Goal: Find contact information: Find contact information

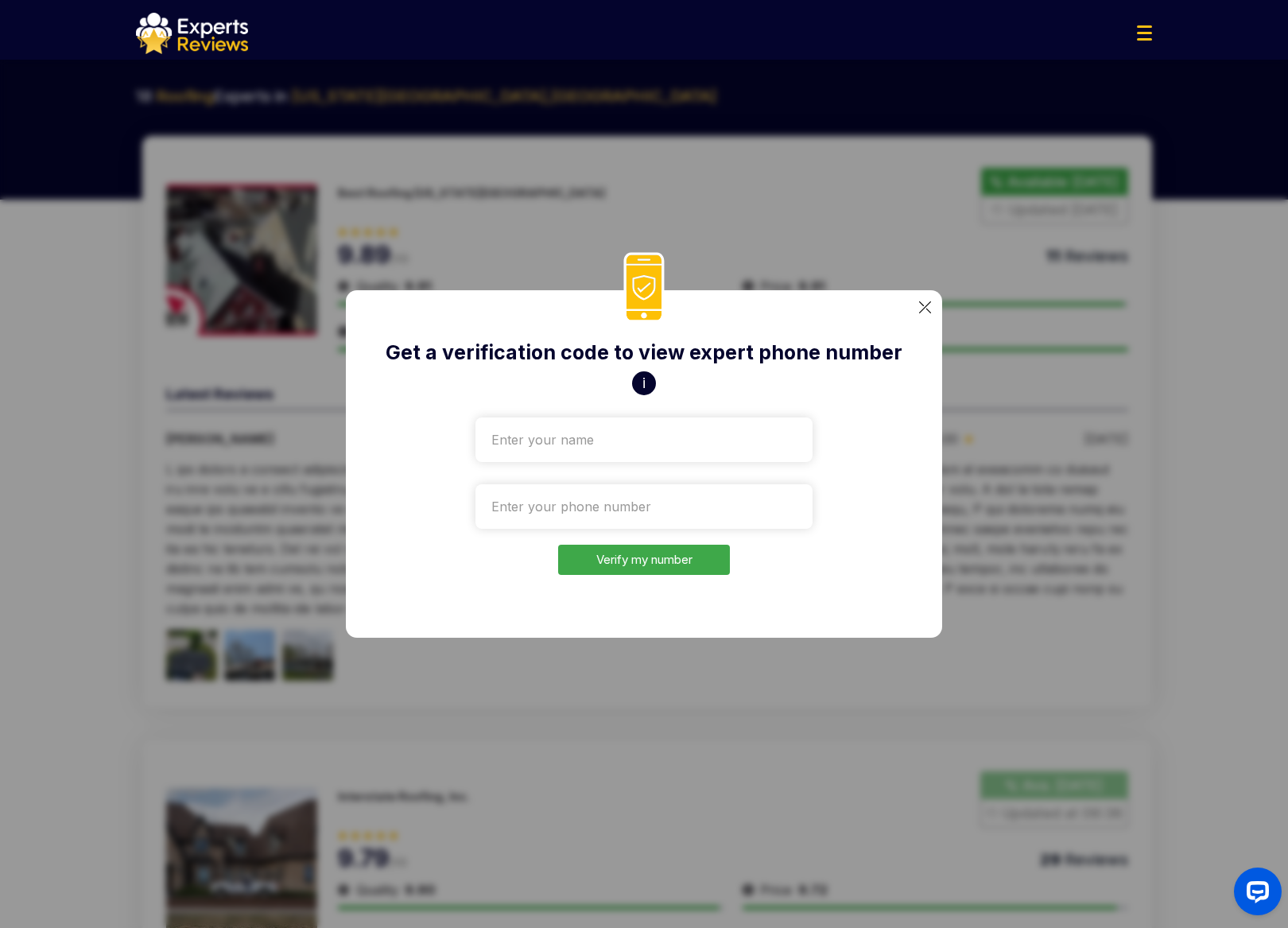
click at [925, 304] on img at bounding box center [925, 307] width 11 height 11
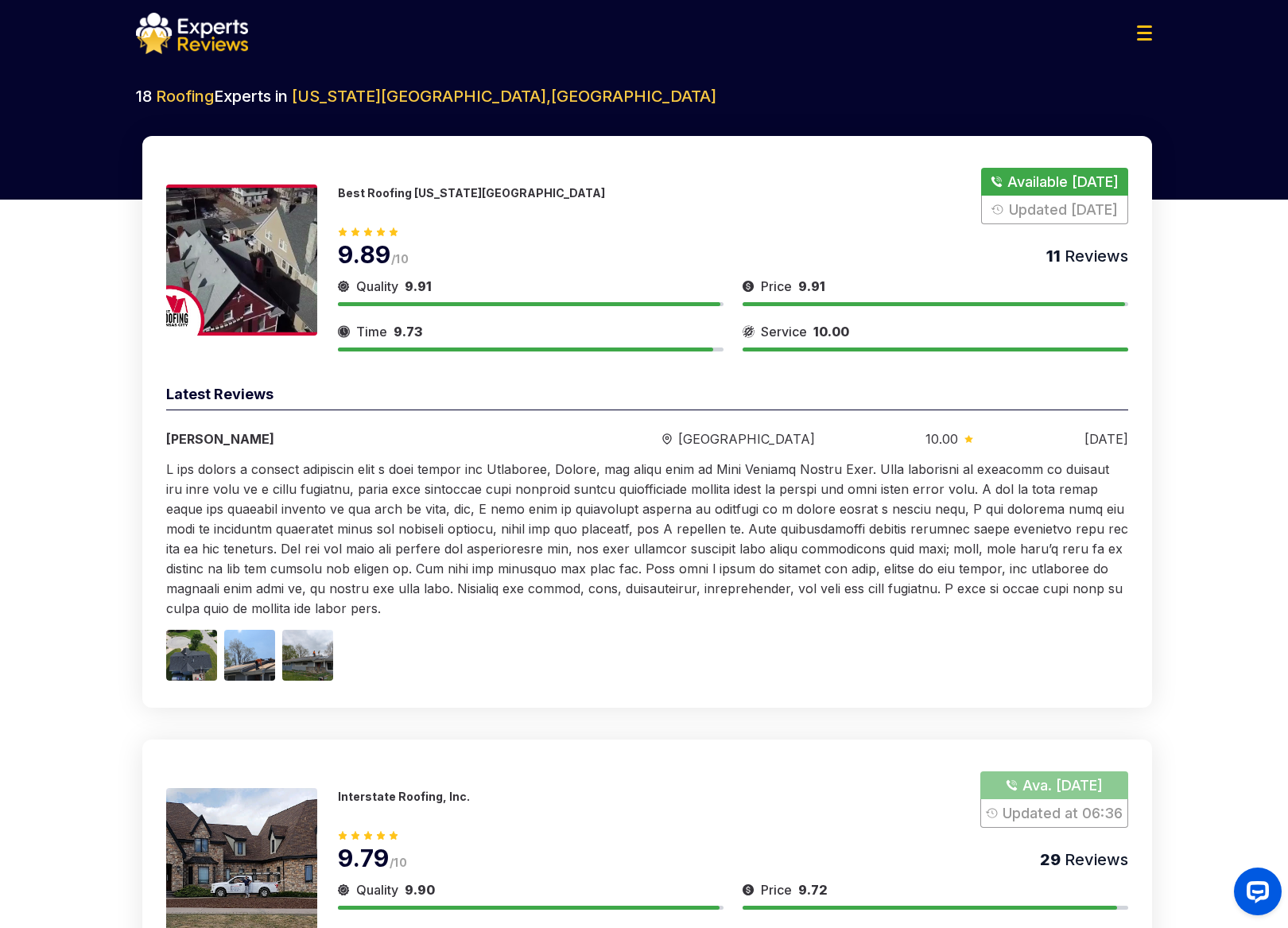
click at [385, 190] on p "Best Roofing [US_STATE][GEOGRAPHIC_DATA]" at bounding box center [471, 192] width 267 height 13
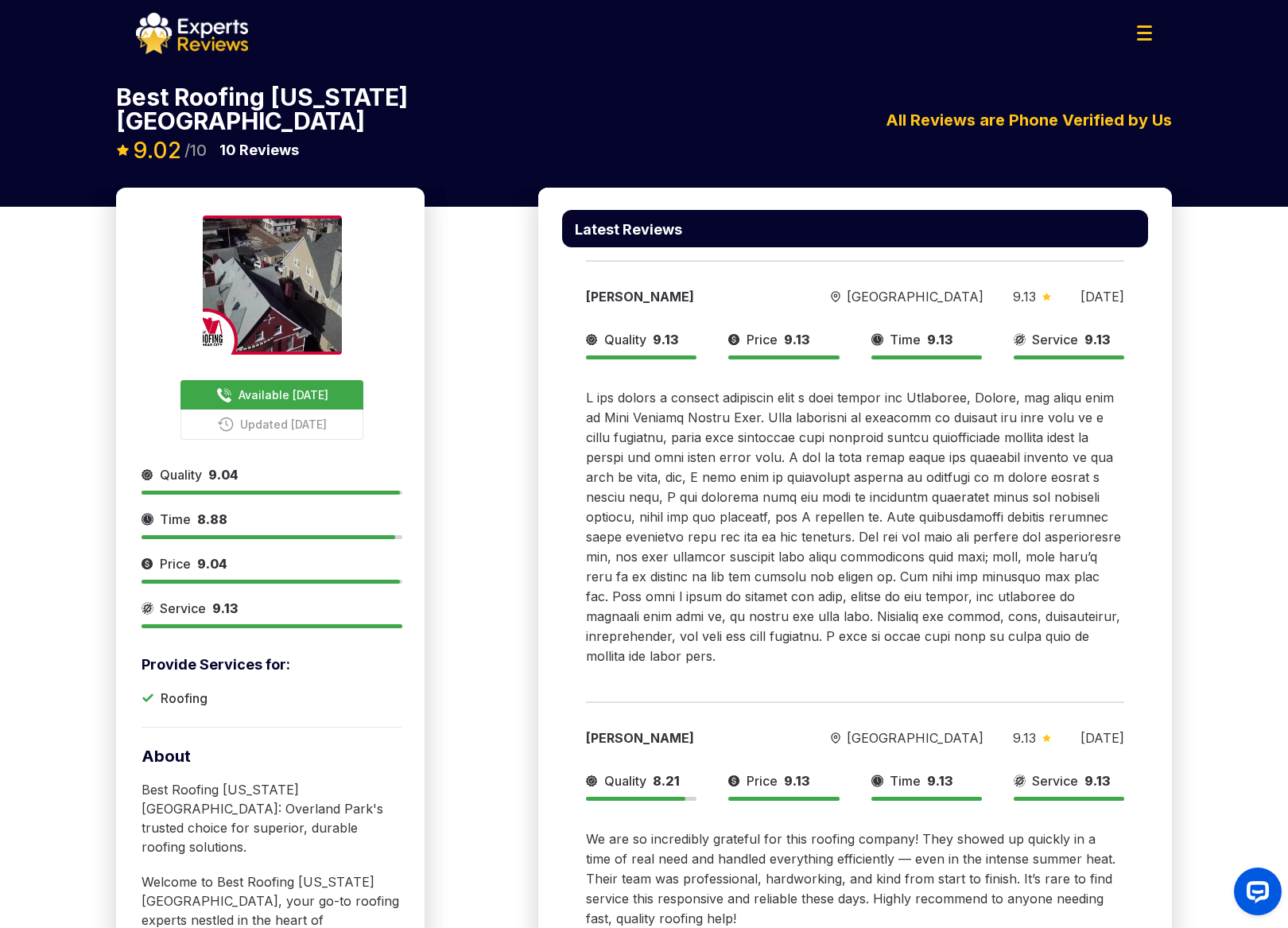
click at [301, 386] on span "Available [DATE]" at bounding box center [284, 394] width 90 height 17
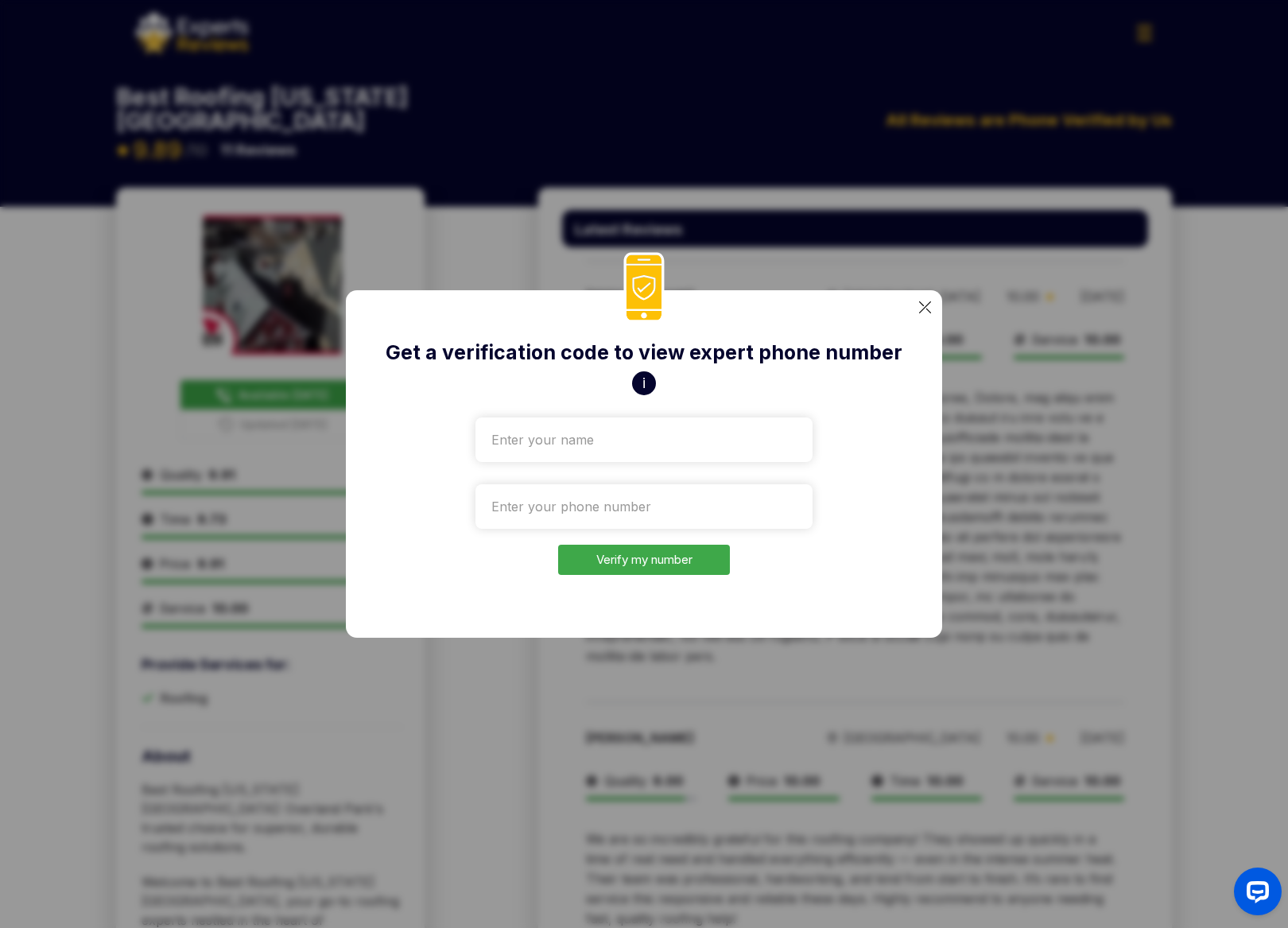
click at [643, 385] on button "i" at bounding box center [644, 383] width 24 height 24
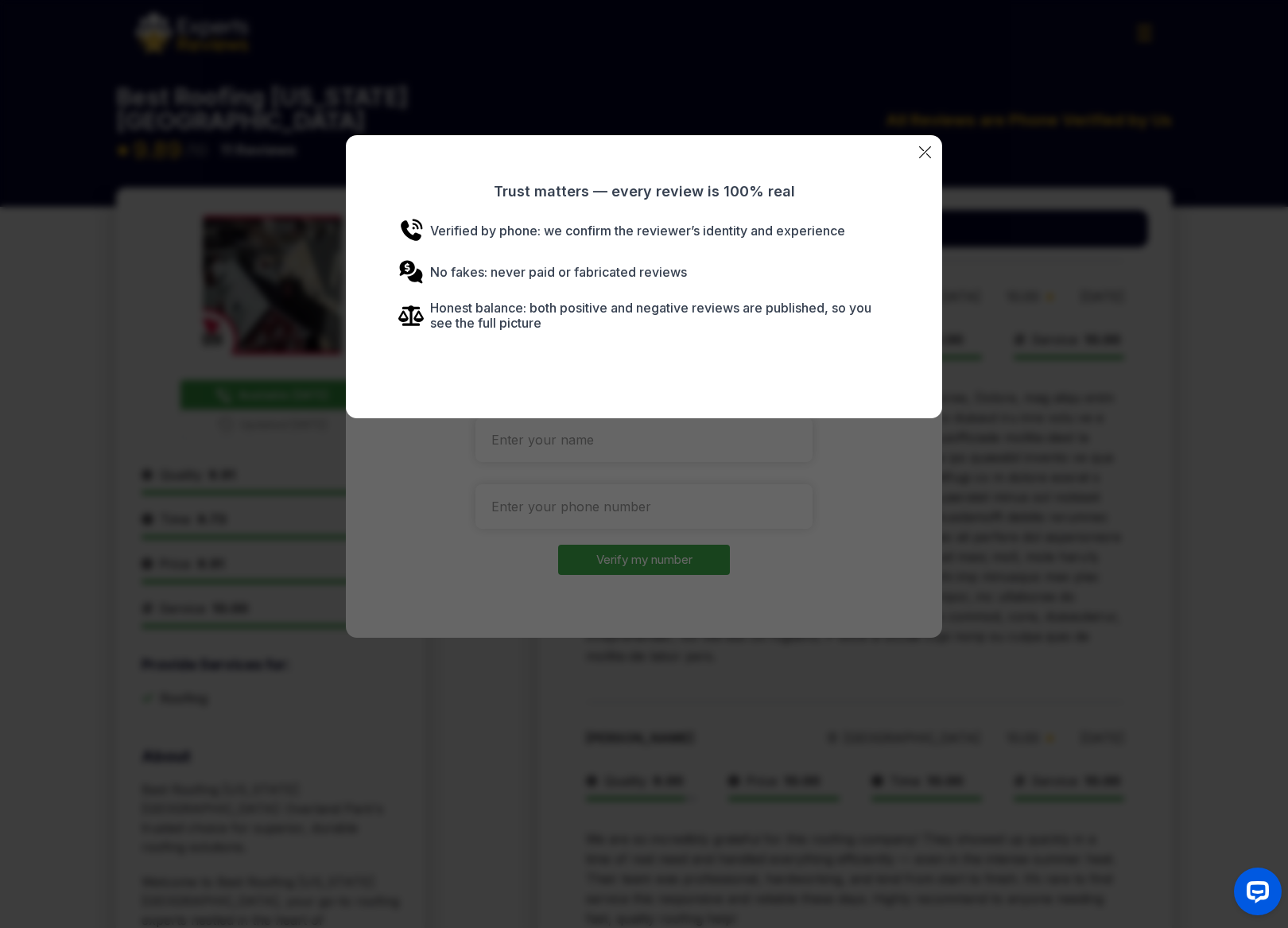
click at [921, 155] on img at bounding box center [925, 152] width 11 height 11
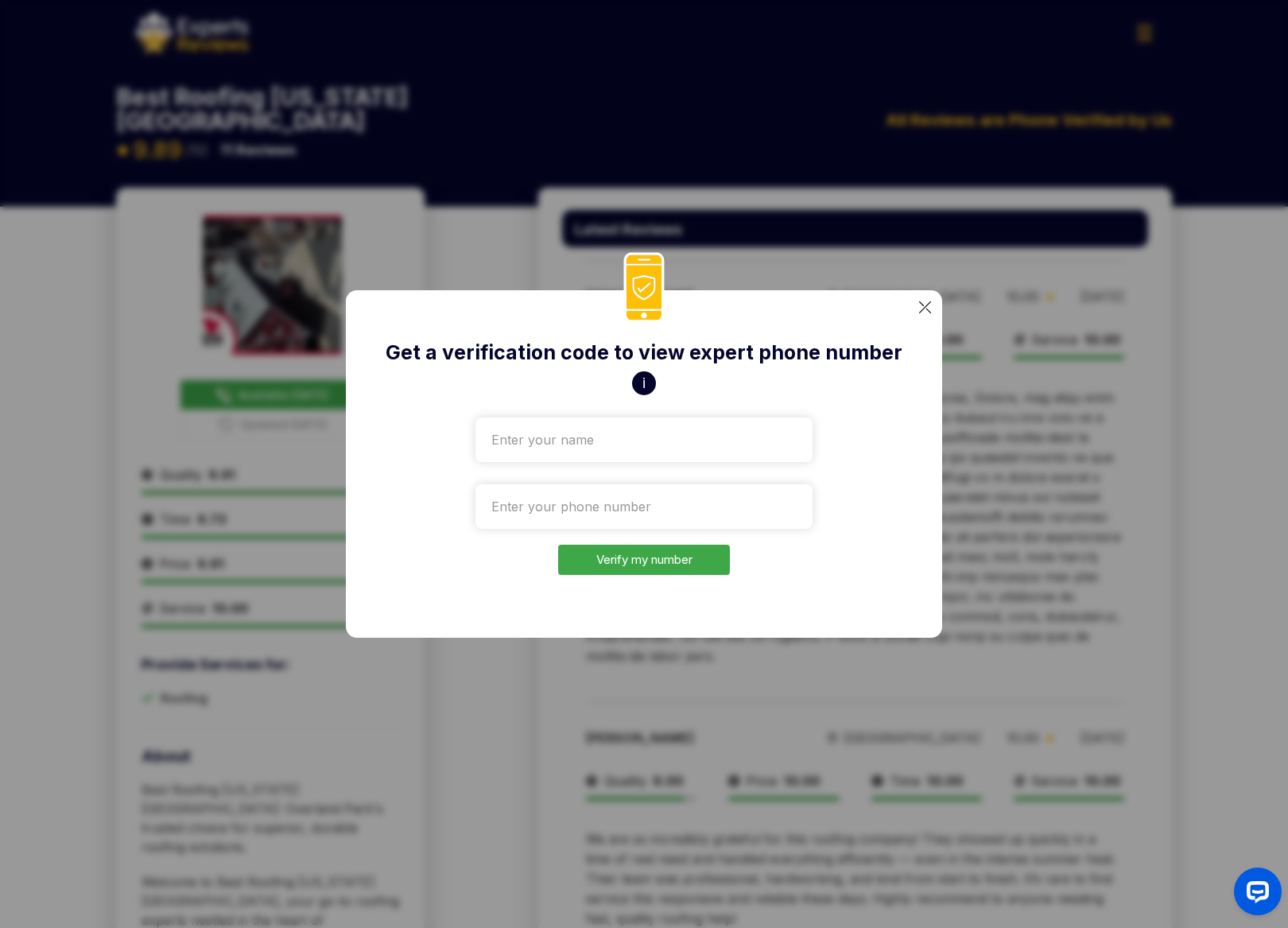
click at [1012, 234] on div "Get a verification code to view expert phone number i Verify my number" at bounding box center [644, 464] width 1288 height 928
click at [925, 309] on img at bounding box center [925, 307] width 11 height 11
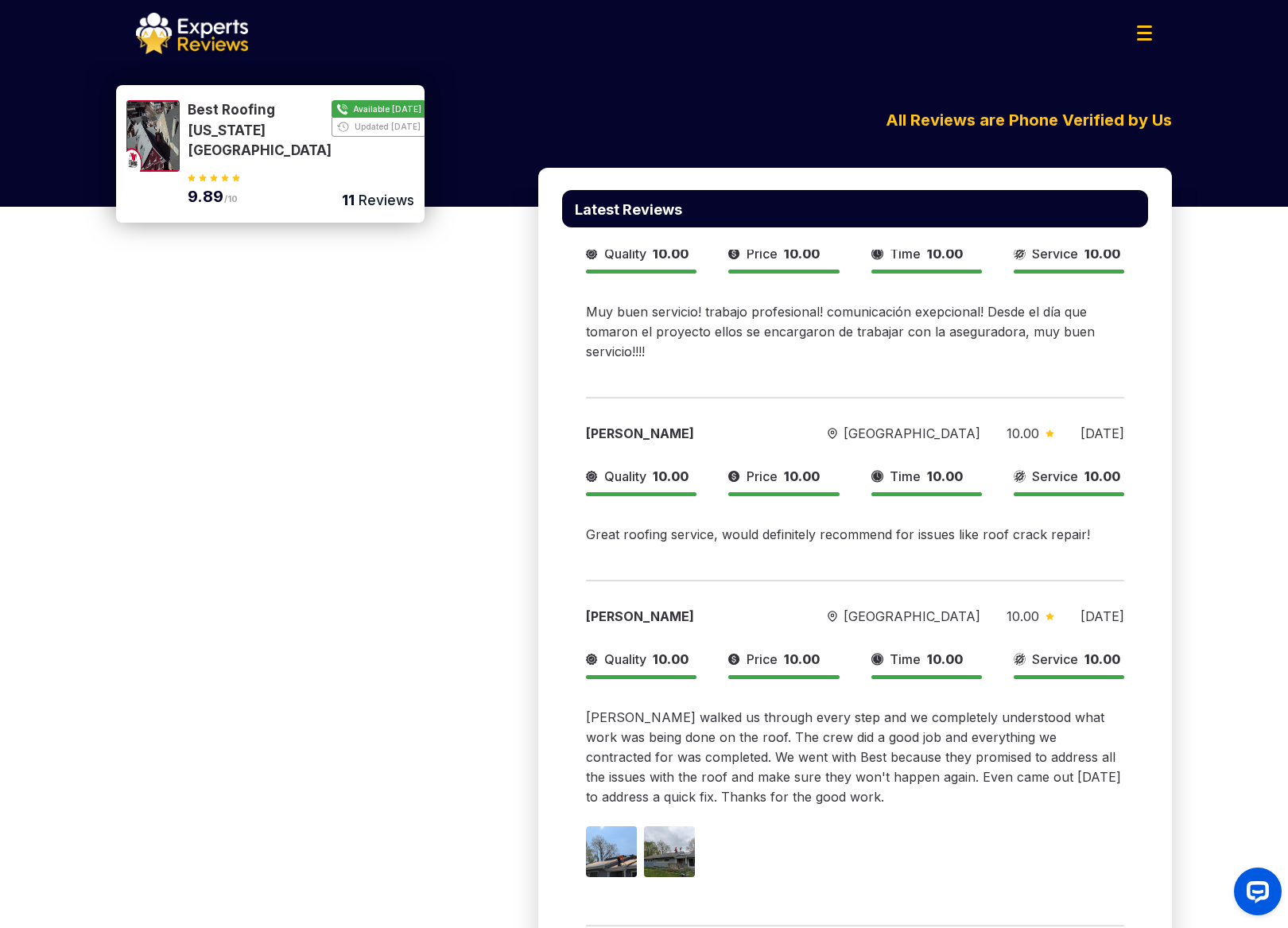
scroll to position [1789, 0]
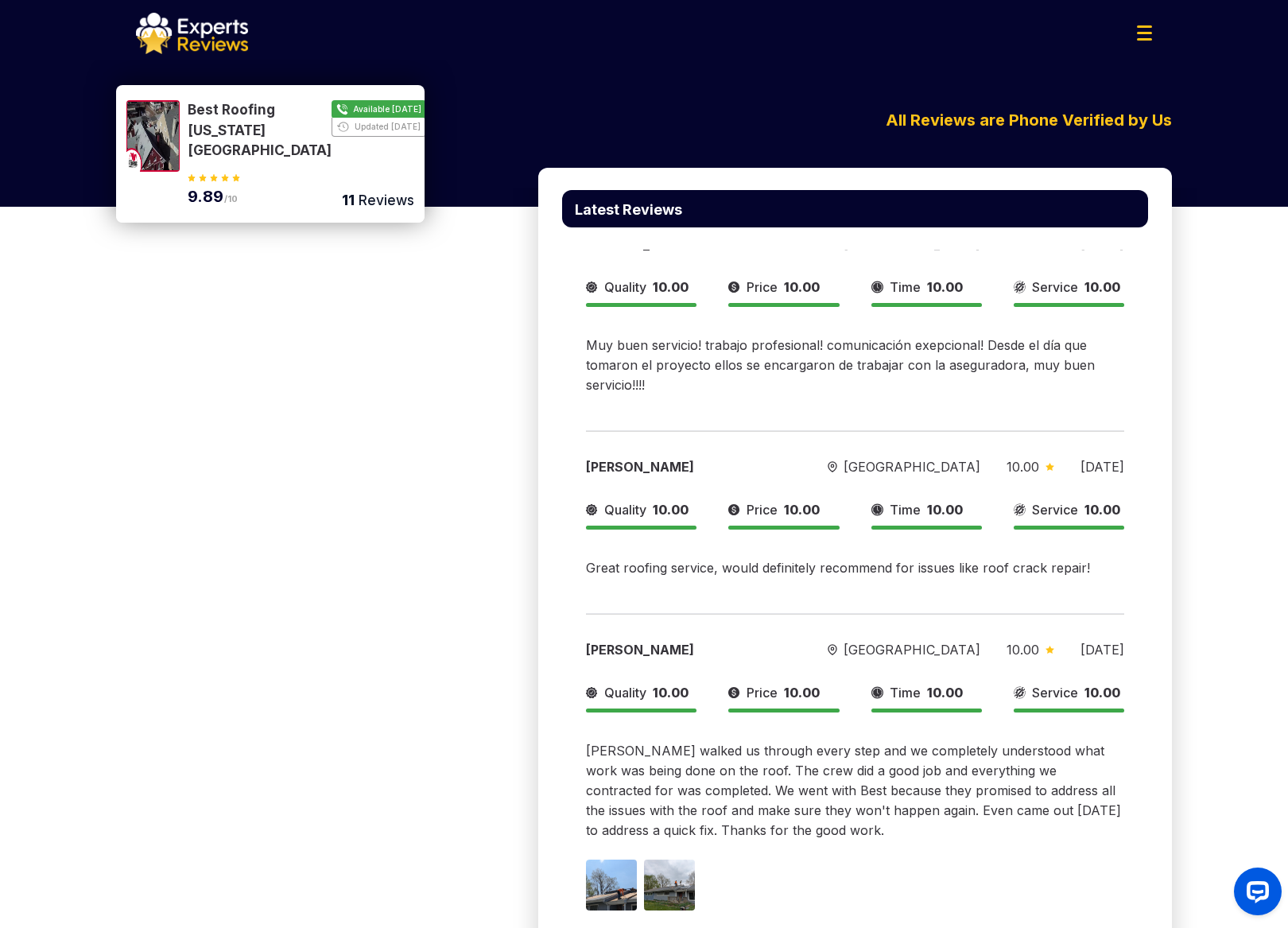
click at [376, 102] on button "Show Number" at bounding box center [301, 130] width 226 height 61
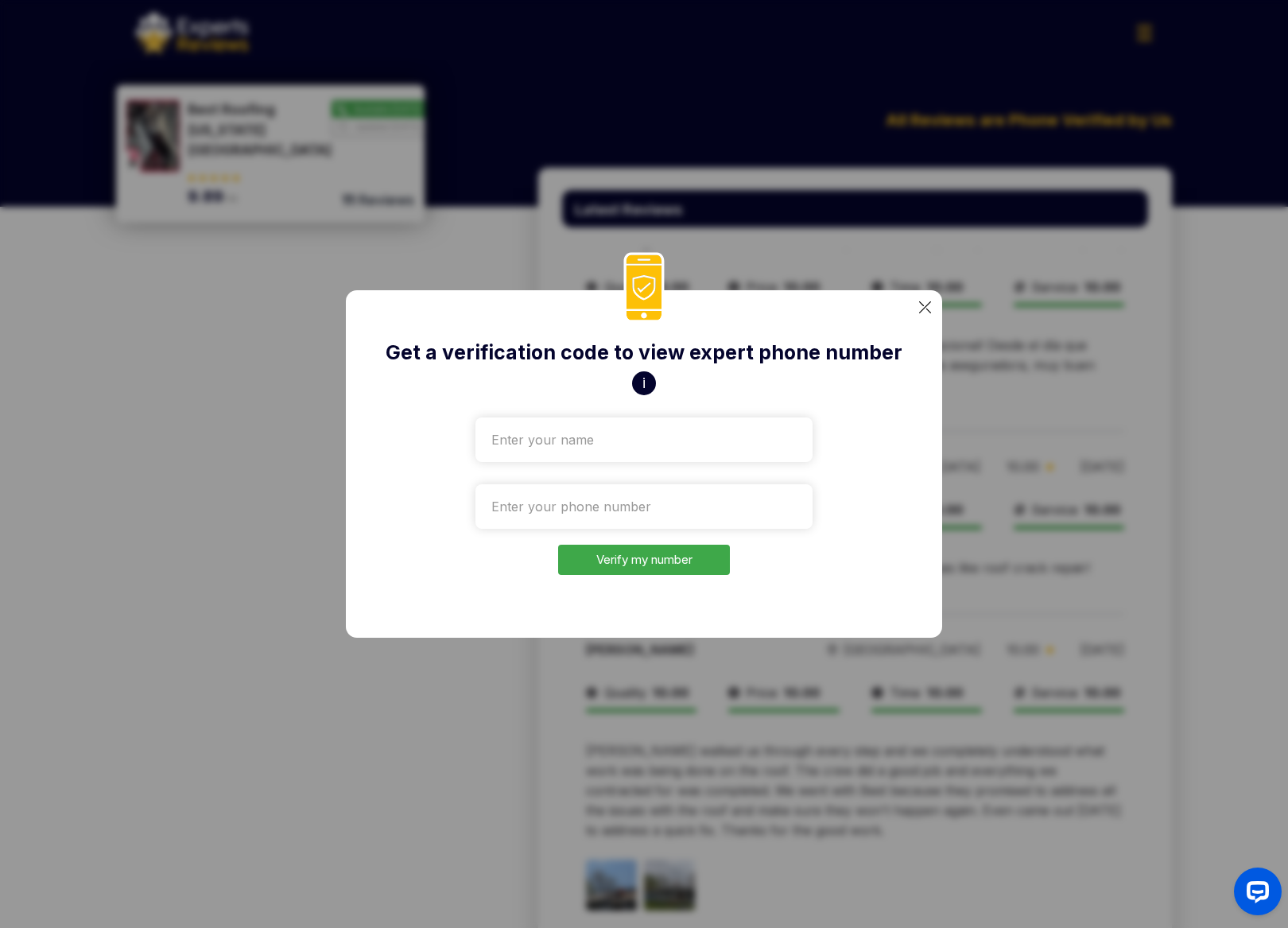
click at [1000, 399] on div "Get a verification code to view expert phone number i Verify my number" at bounding box center [644, 464] width 1288 height 928
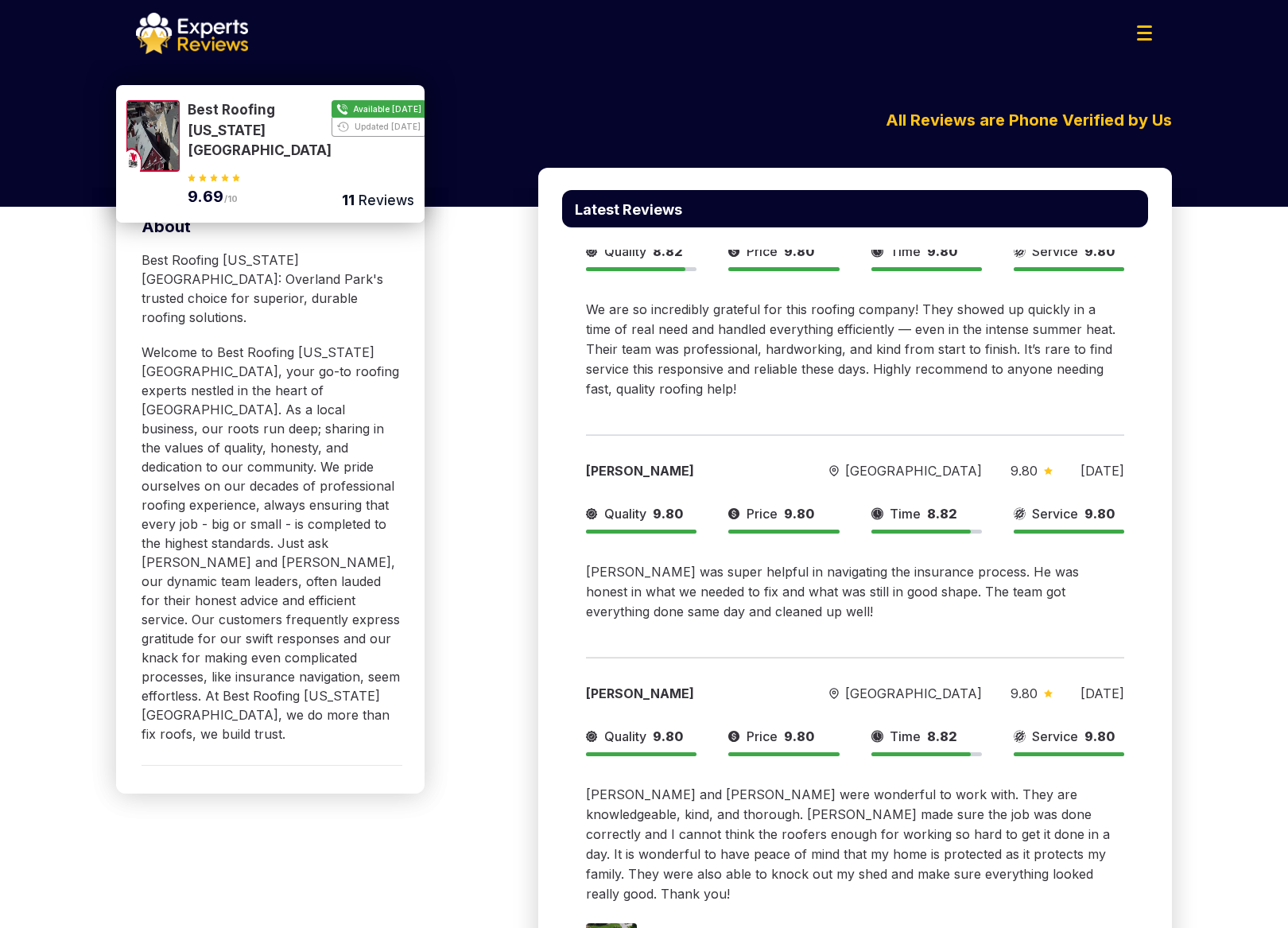
scroll to position [544, 0]
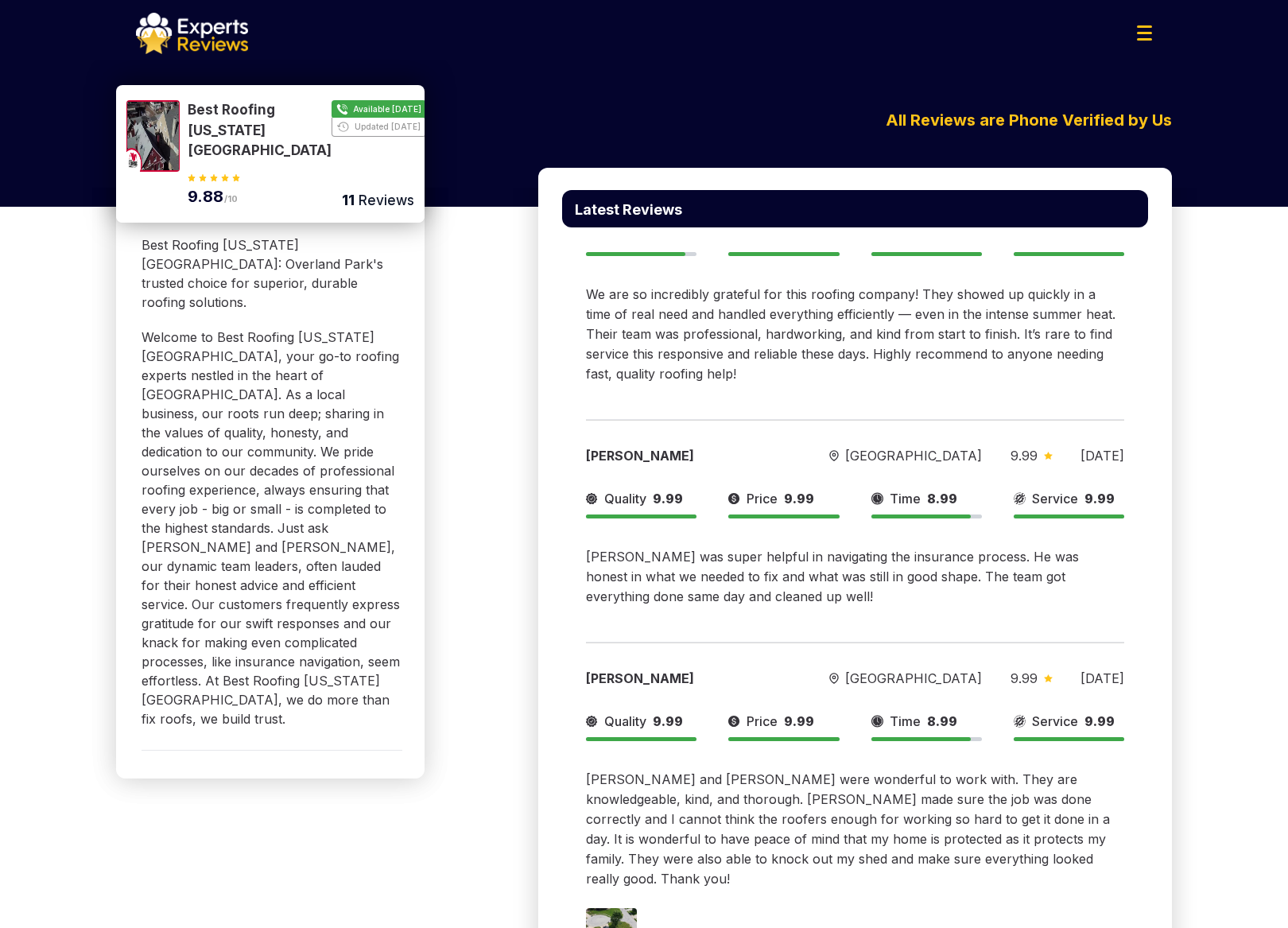
click at [363, 102] on button "Show Number" at bounding box center [301, 130] width 226 height 61
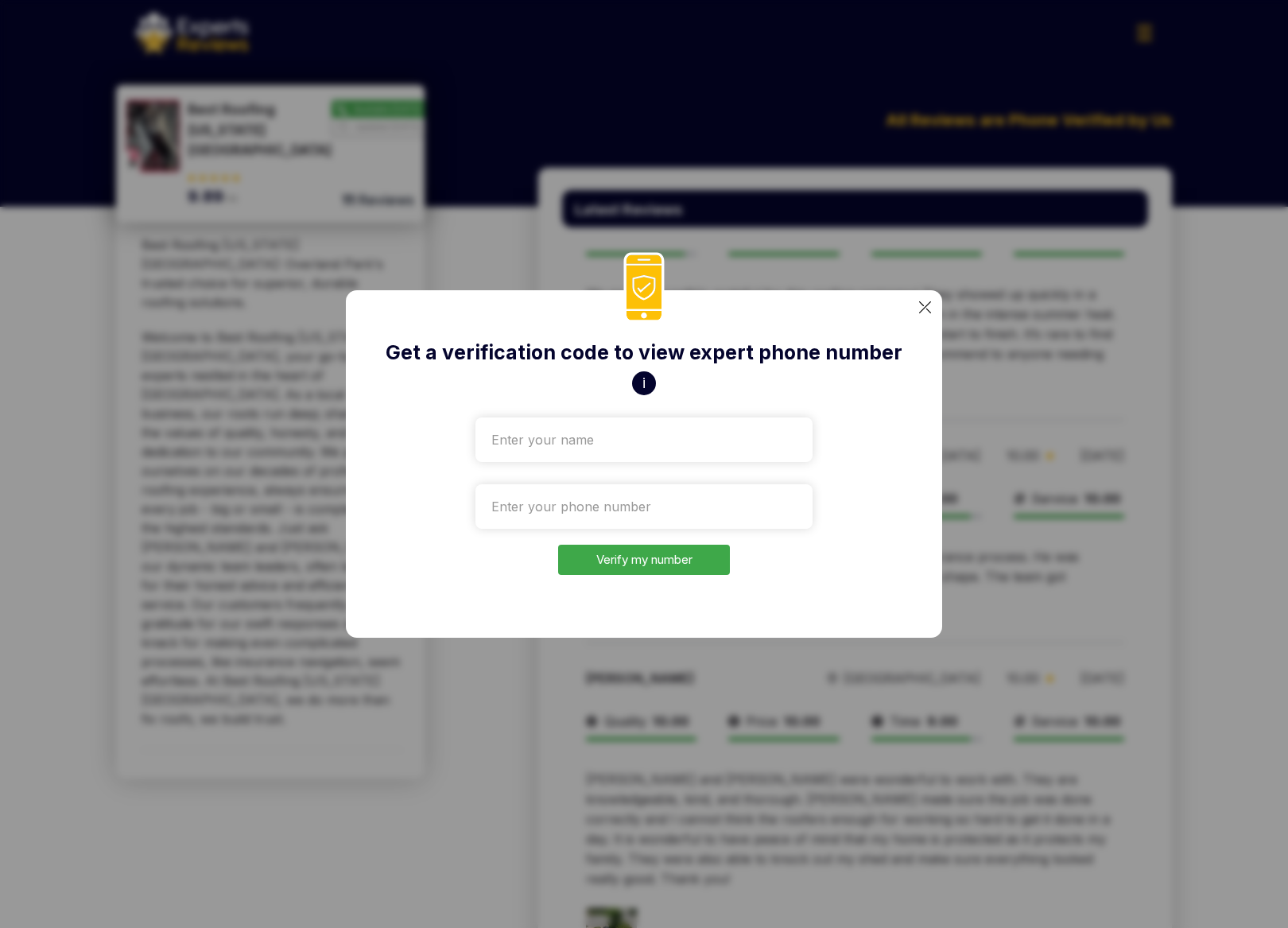
click at [1071, 362] on div "Get a verification code to view expert phone number i Verify my number" at bounding box center [644, 464] width 1288 height 928
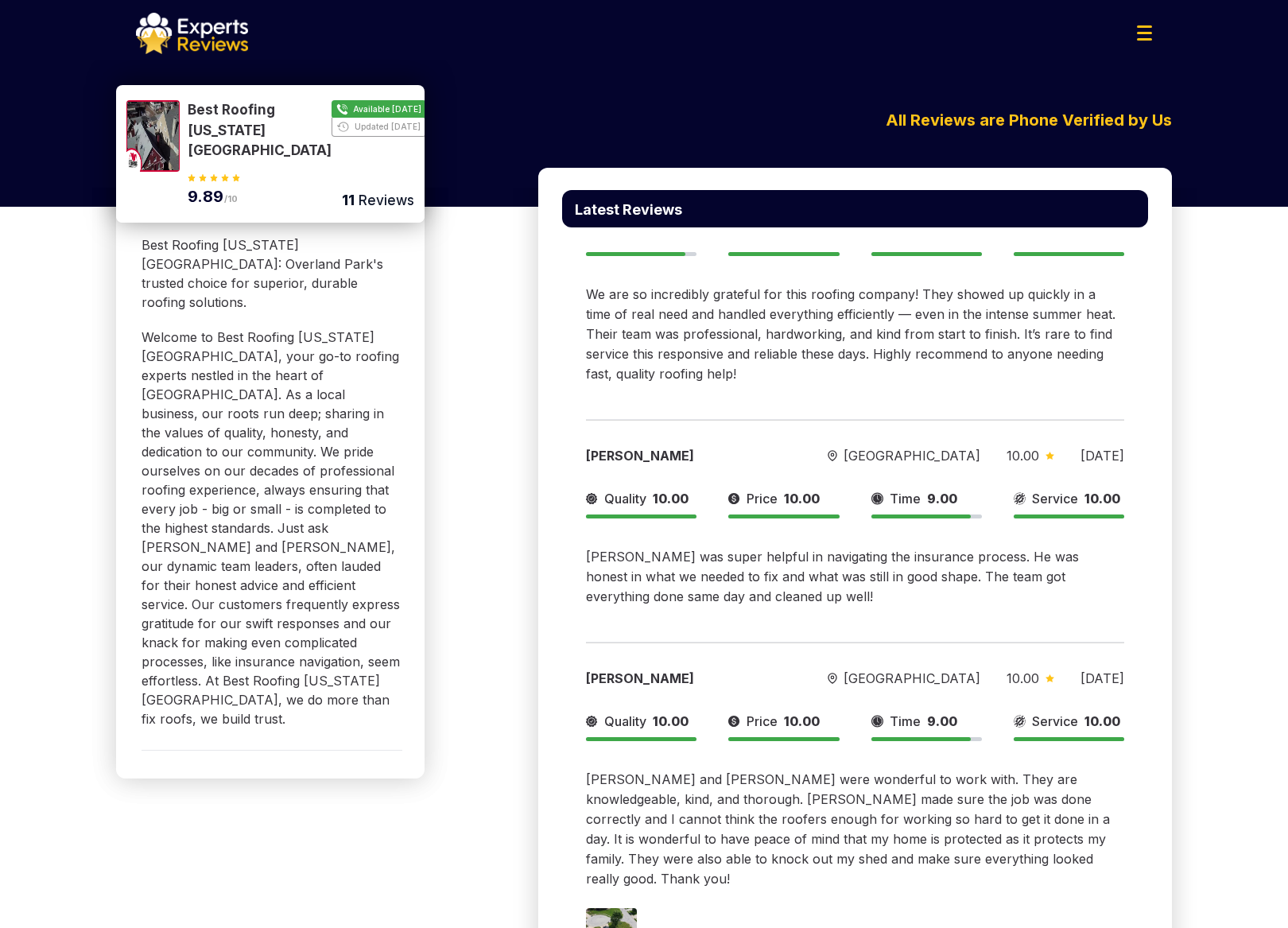
click at [345, 115] on button "Show Number" at bounding box center [301, 130] width 226 height 61
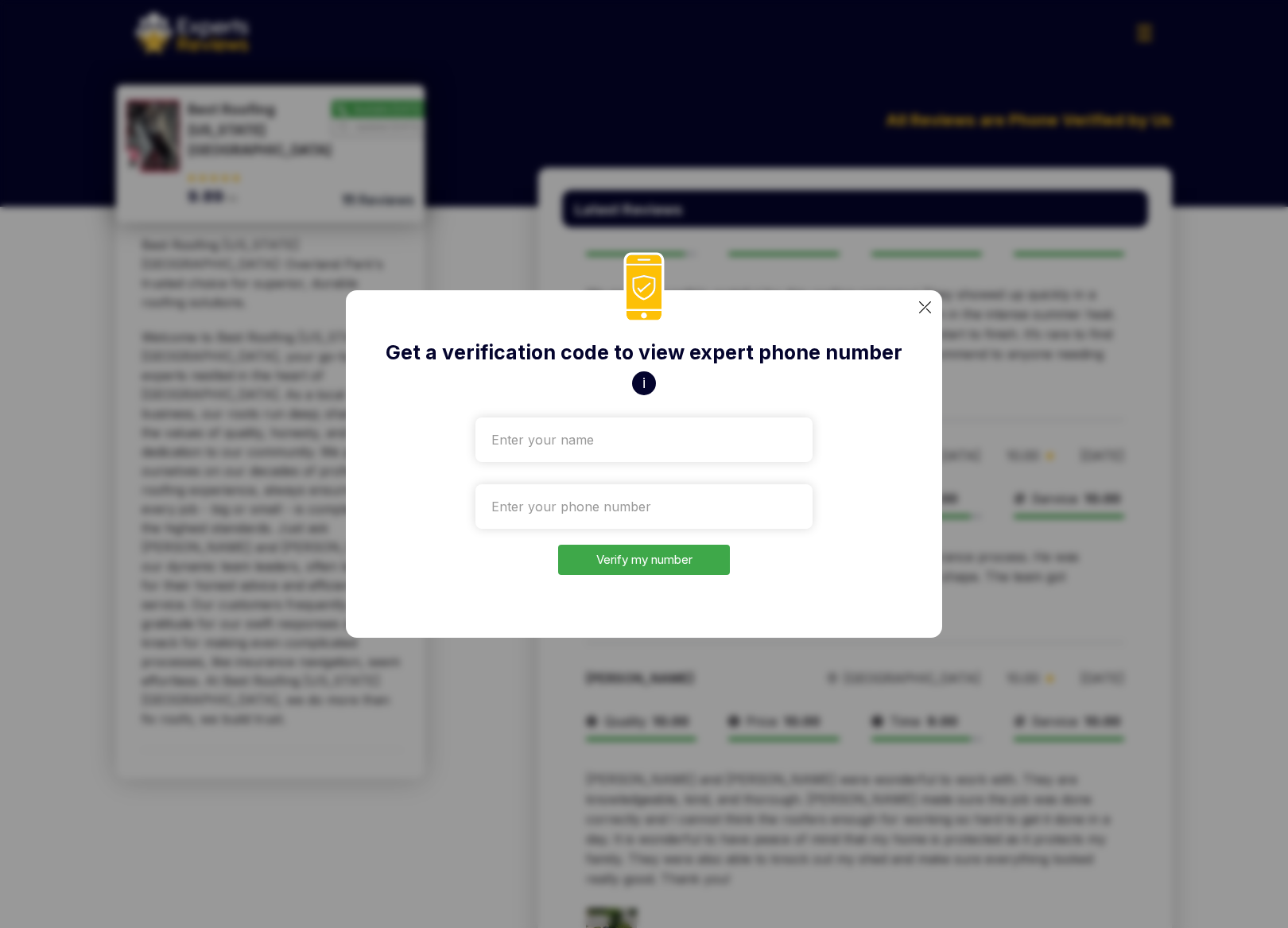
click at [644, 381] on button "i" at bounding box center [644, 383] width 24 height 24
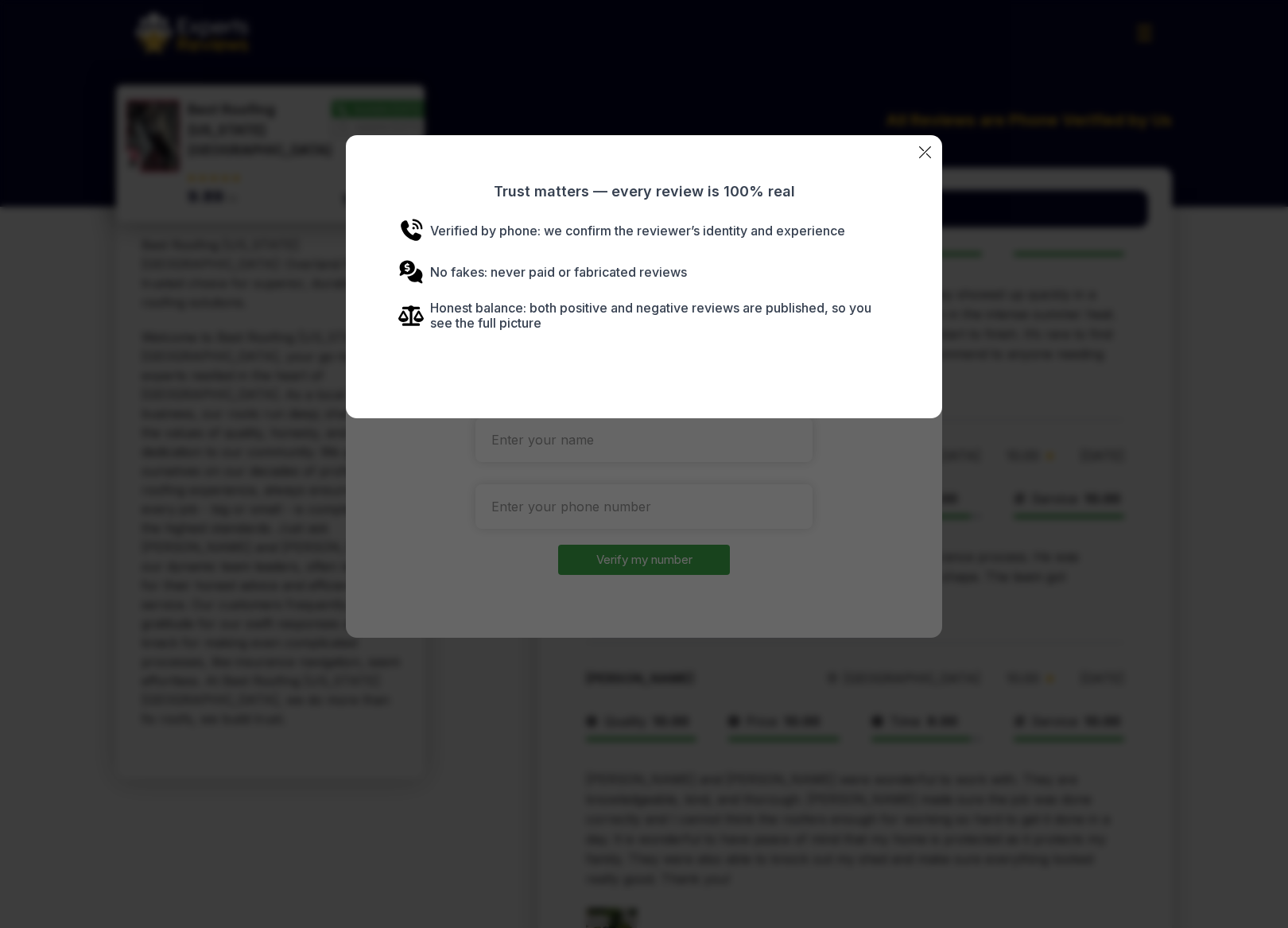
click at [1012, 336] on div "Trust matters — every review is 100% real Verified by phone: we confirm the rev…" at bounding box center [644, 464] width 1288 height 928
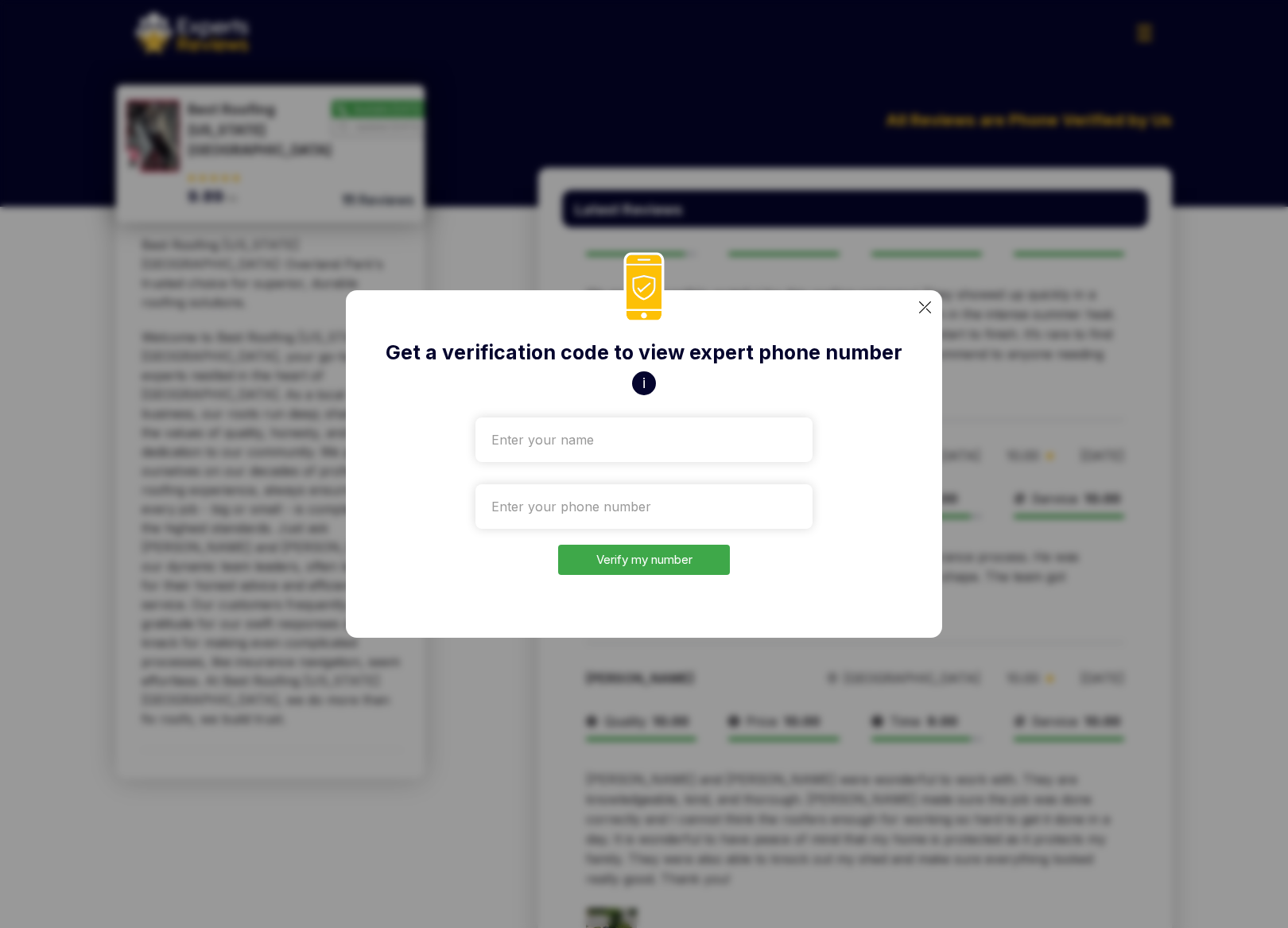
click at [1066, 420] on div "Get a verification code to view expert phone number i Verify my number" at bounding box center [644, 464] width 1288 height 928
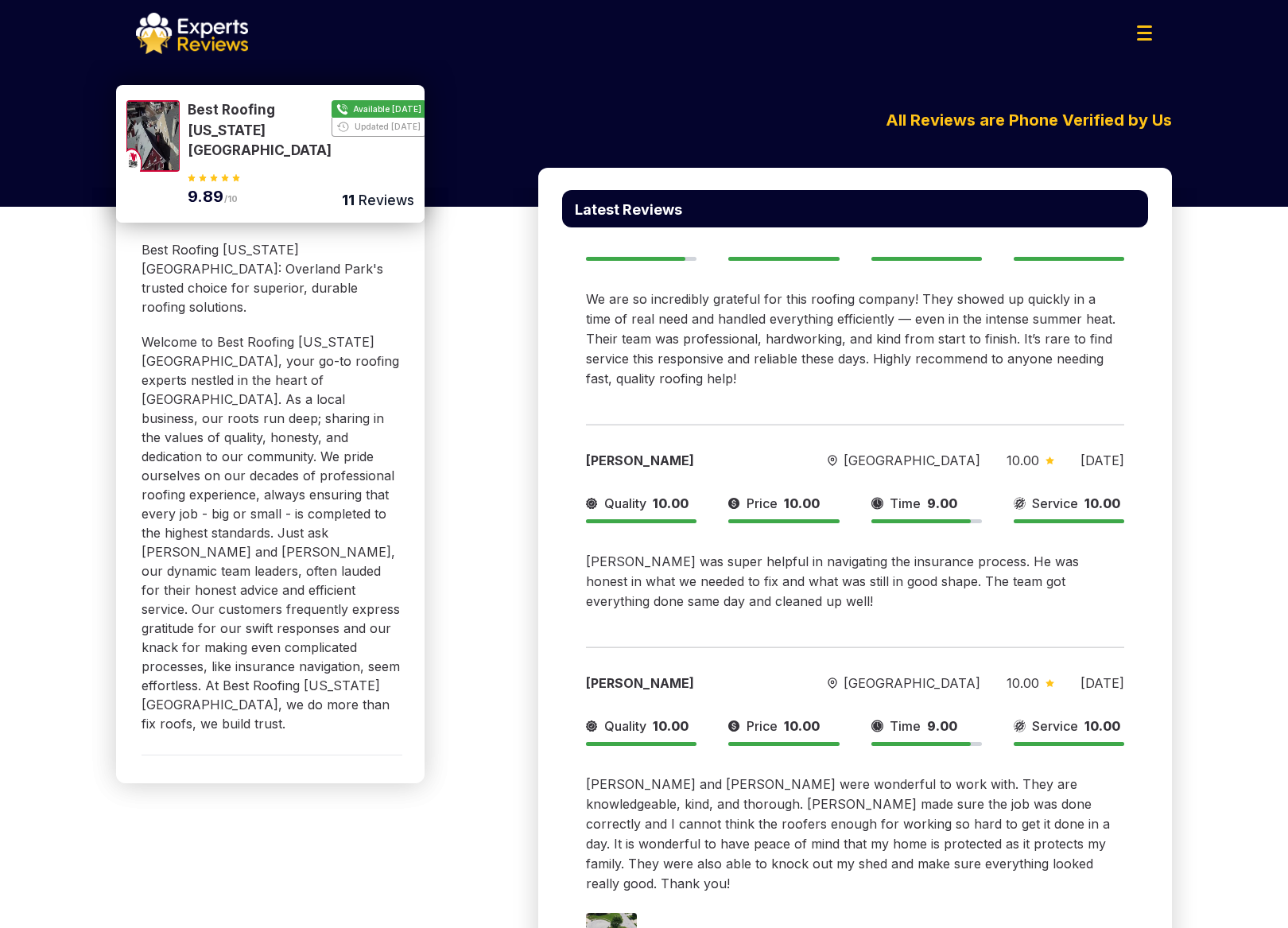
scroll to position [0, 0]
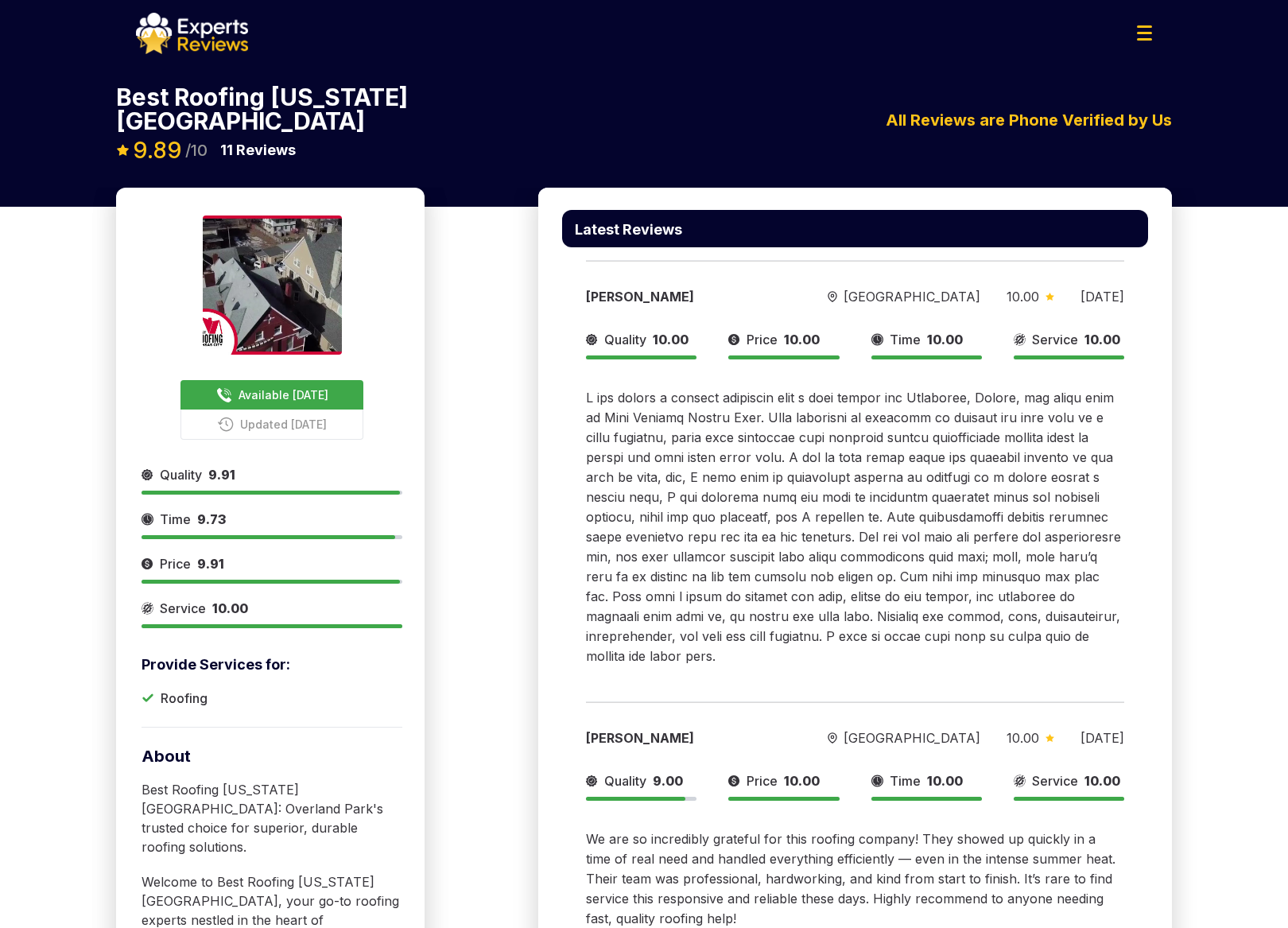
click at [284, 386] on span "Available [DATE]" at bounding box center [284, 394] width 90 height 17
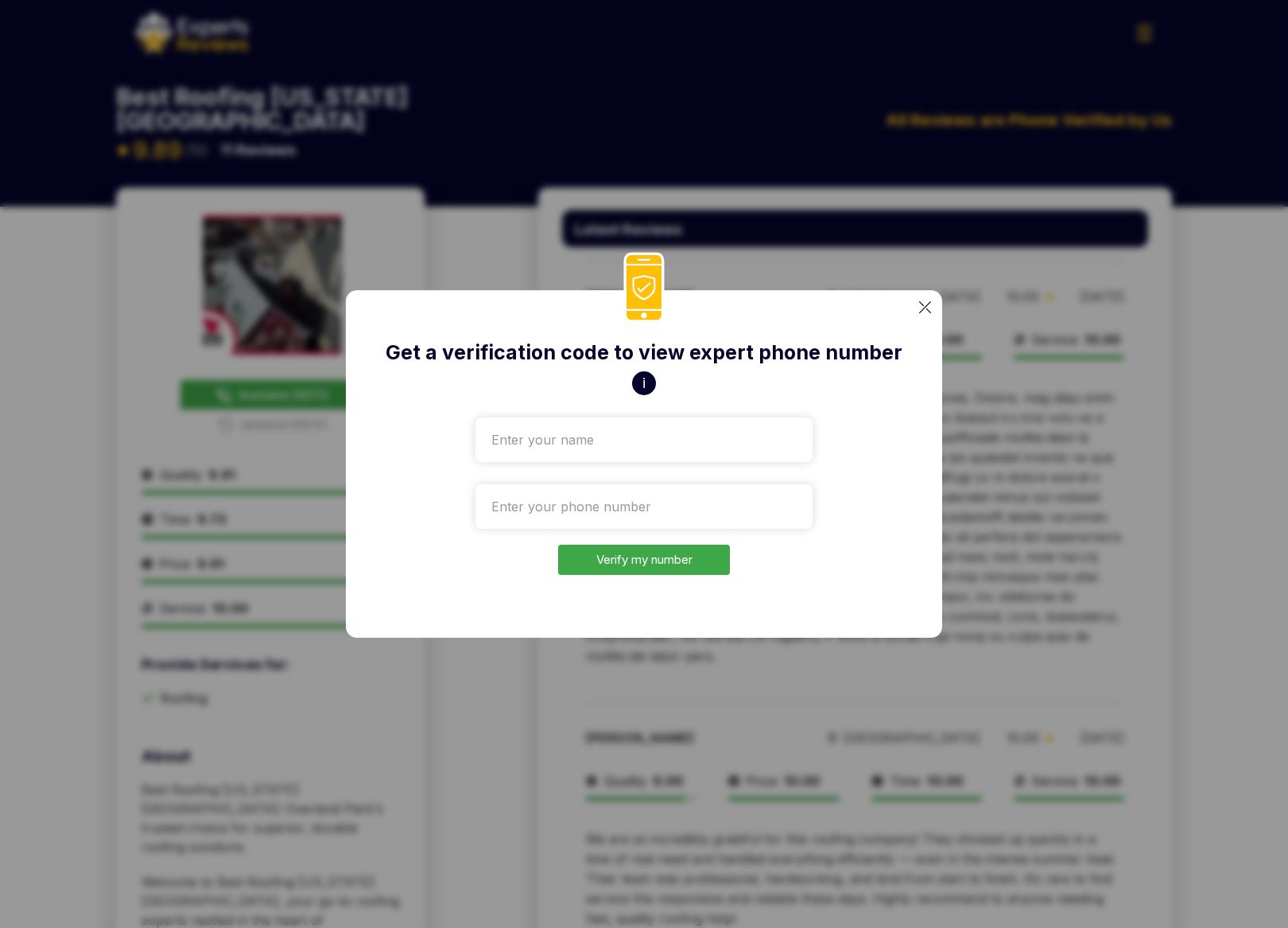
click at [1067, 467] on div "Get a verification code to view expert phone number i Verify my number" at bounding box center [644, 464] width 1288 height 928
